Goal: Learn about a topic

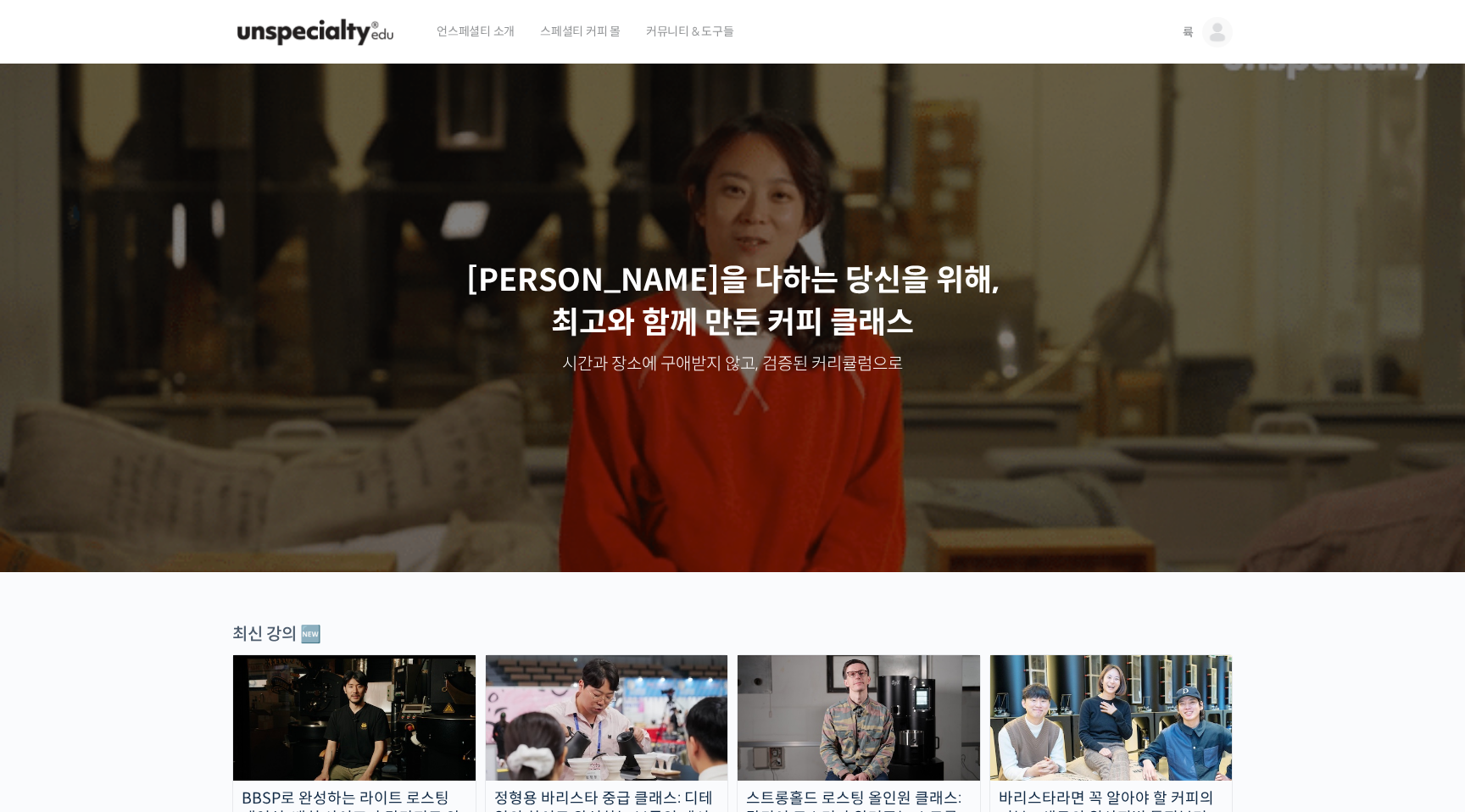
click at [1304, 23] on header "언스페셜티 소개 스페셜티 커피 몰 커뮤니티 & 도구들 륙 륙 @cafe_ryook1666834092 내가 등록한 강의 나의 자격증 수강생 그룹…" at bounding box center [732, 32] width 1465 height 64
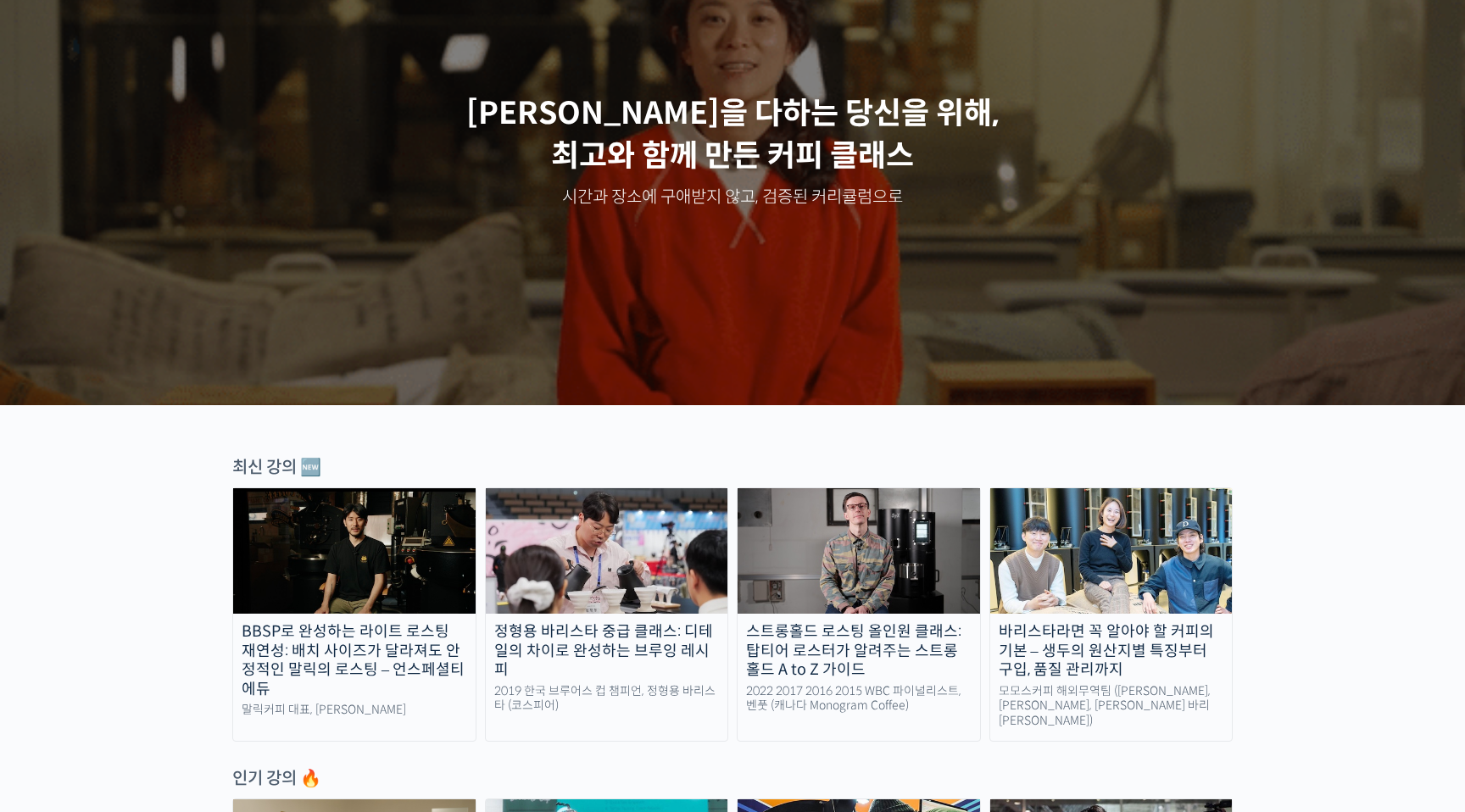
scroll to position [172, 0]
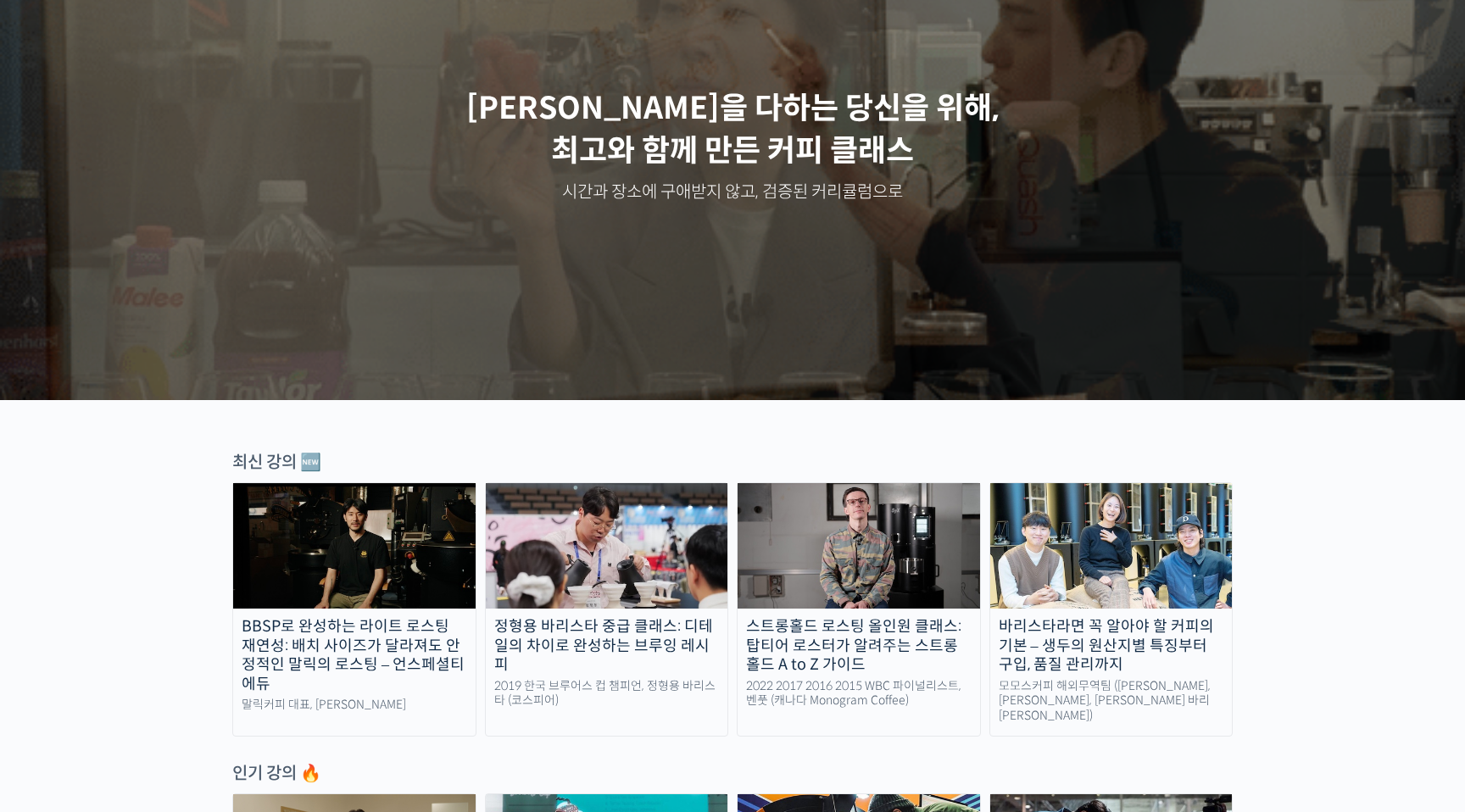
click at [374, 564] on img at bounding box center [354, 545] width 242 height 126
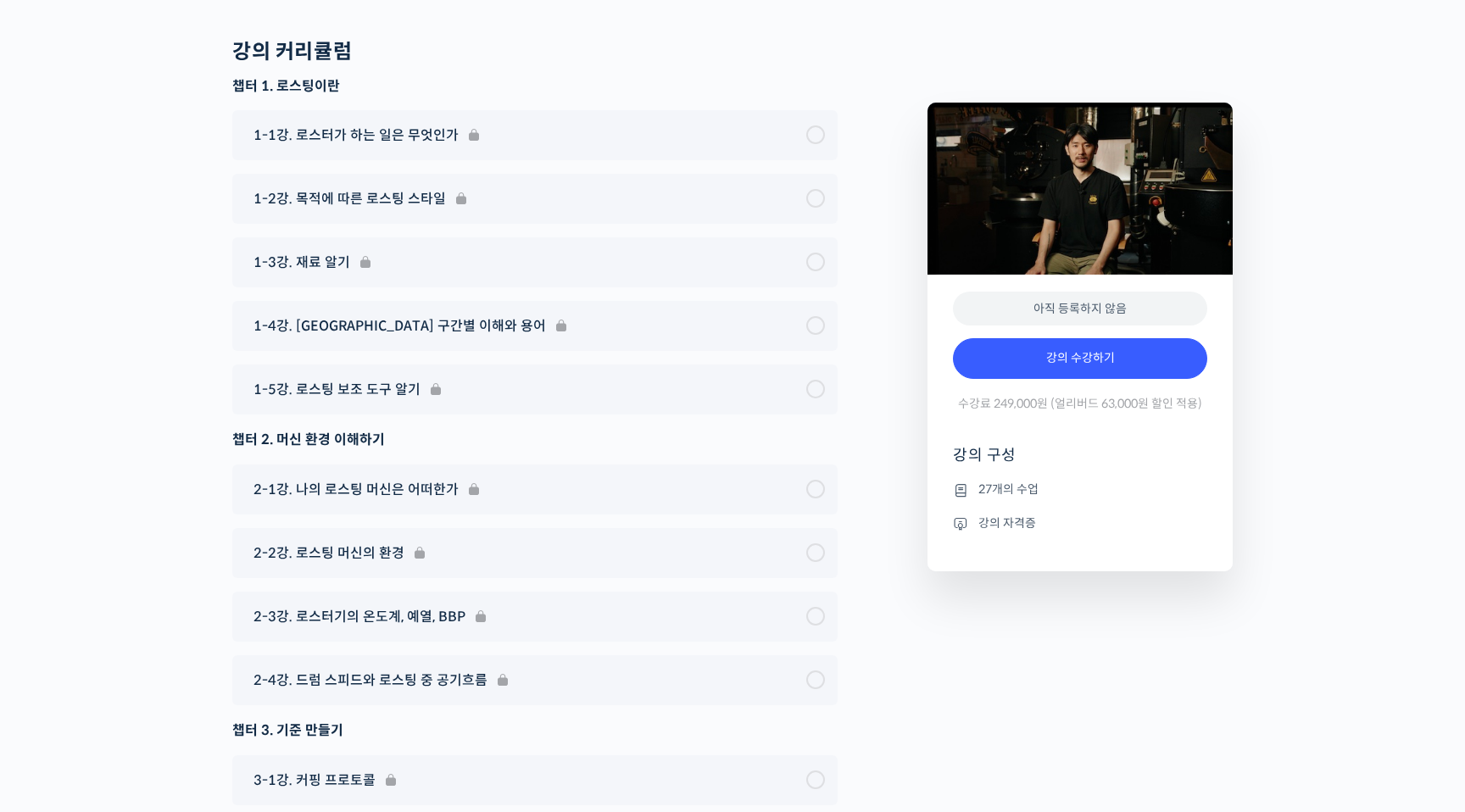
scroll to position [6503, 0]
